Goal: Information Seeking & Learning: Learn about a topic

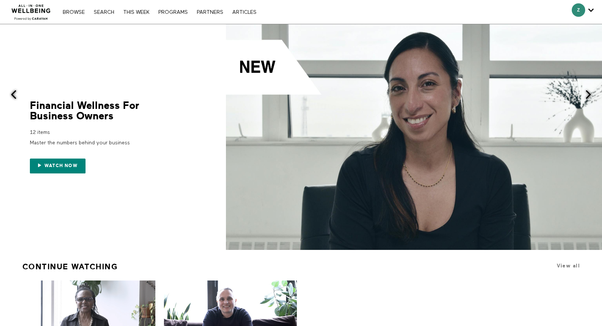
click at [439, 301] on div "5 Min Overcoming Imposter Syndrome Discover strategies to recognize and combat …" at bounding box center [301, 324] width 566 height 86
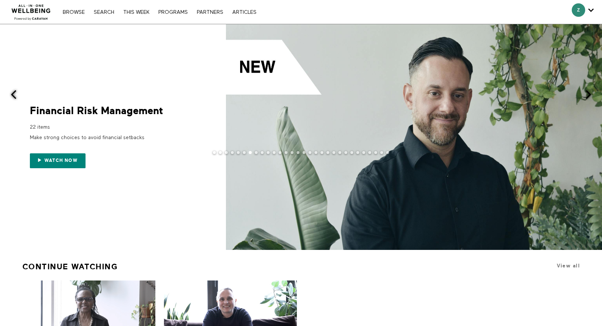
click at [270, 124] on div at bounding box center [414, 137] width 377 height 226
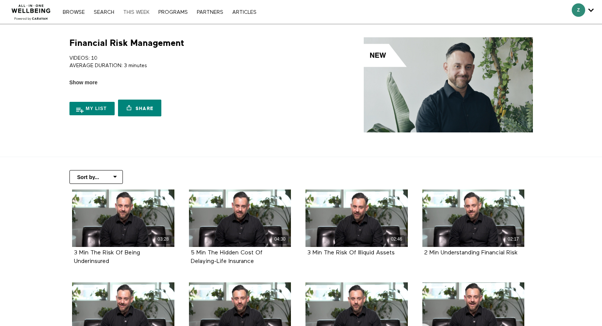
click at [127, 12] on link "THIS WEEK" at bounding box center [137, 12] width 34 height 5
